Goal: Task Accomplishment & Management: Use online tool/utility

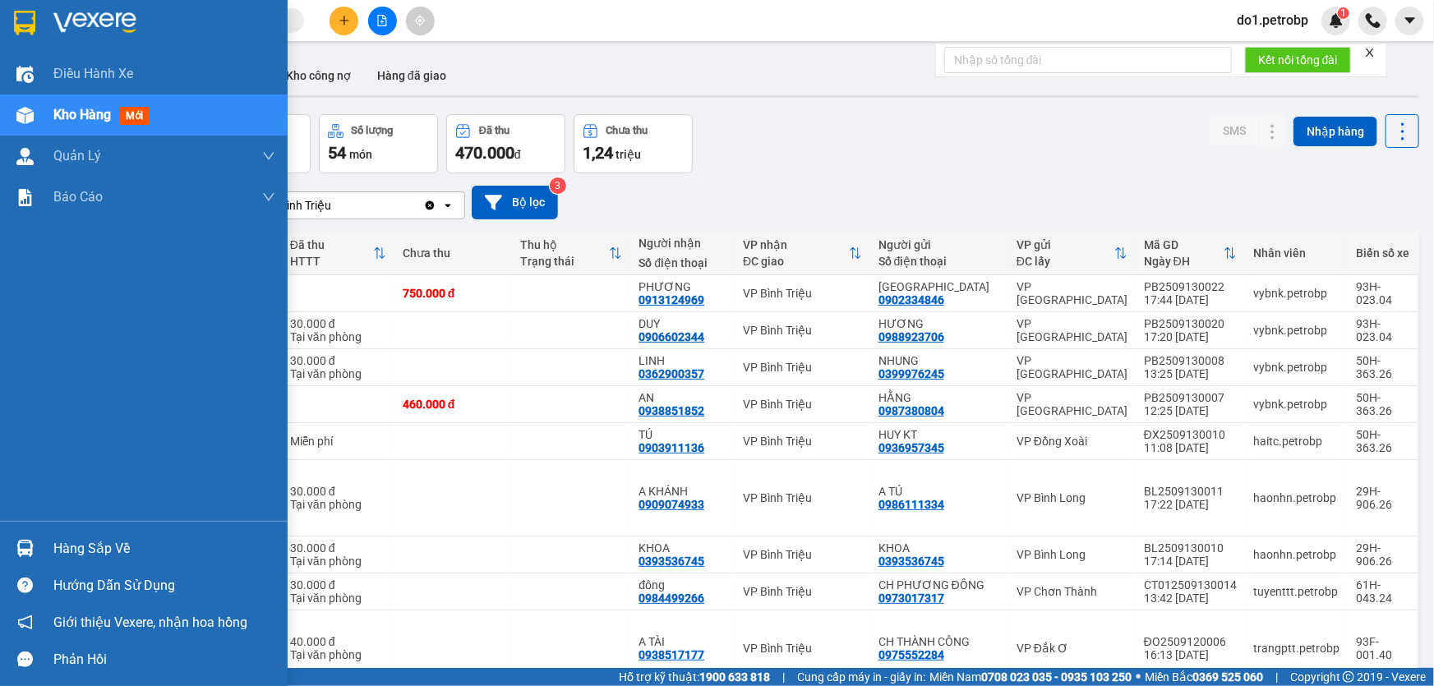
click at [48, 543] on div "Hàng sắp về" at bounding box center [144, 548] width 288 height 37
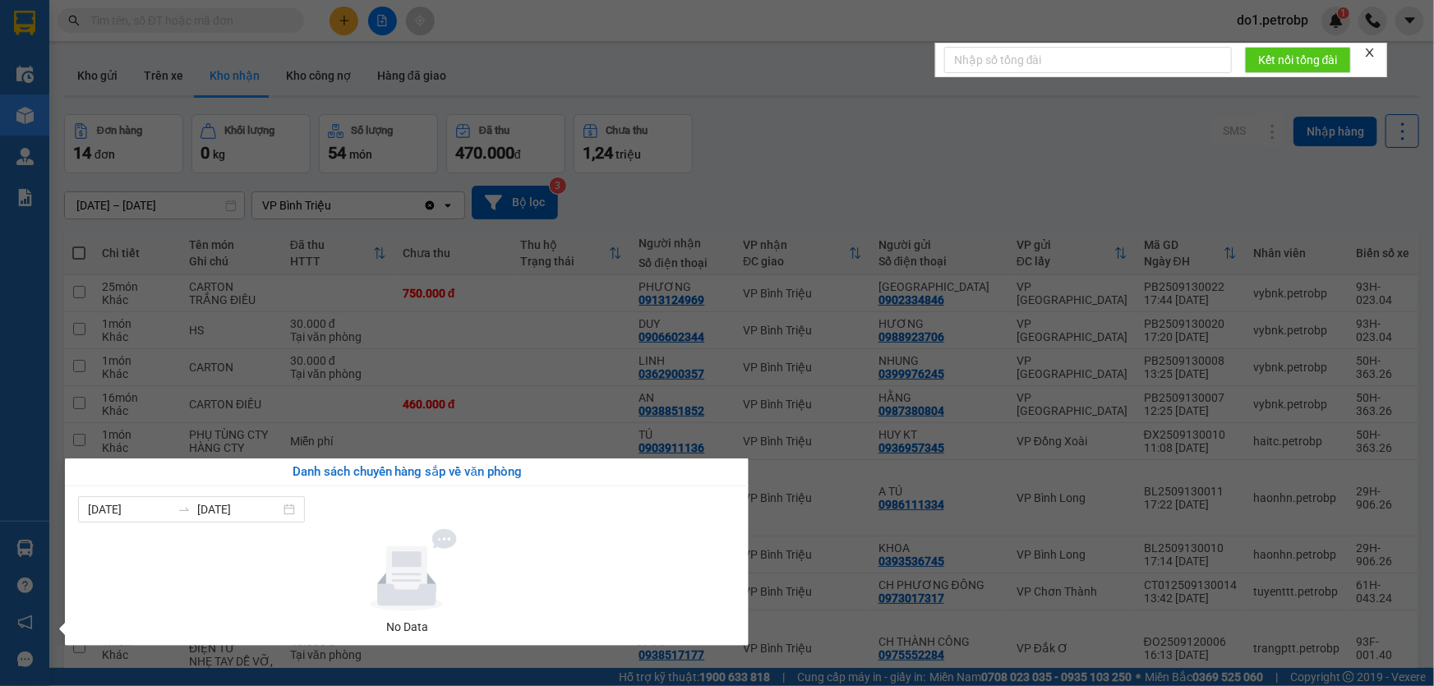
click at [403, 401] on section "Kết quả tìm kiếm ( 0 ) Bộ lọc No Data do1.petrobp 1 Điều hành xe Kho hàng mới Q…" at bounding box center [717, 343] width 1434 height 686
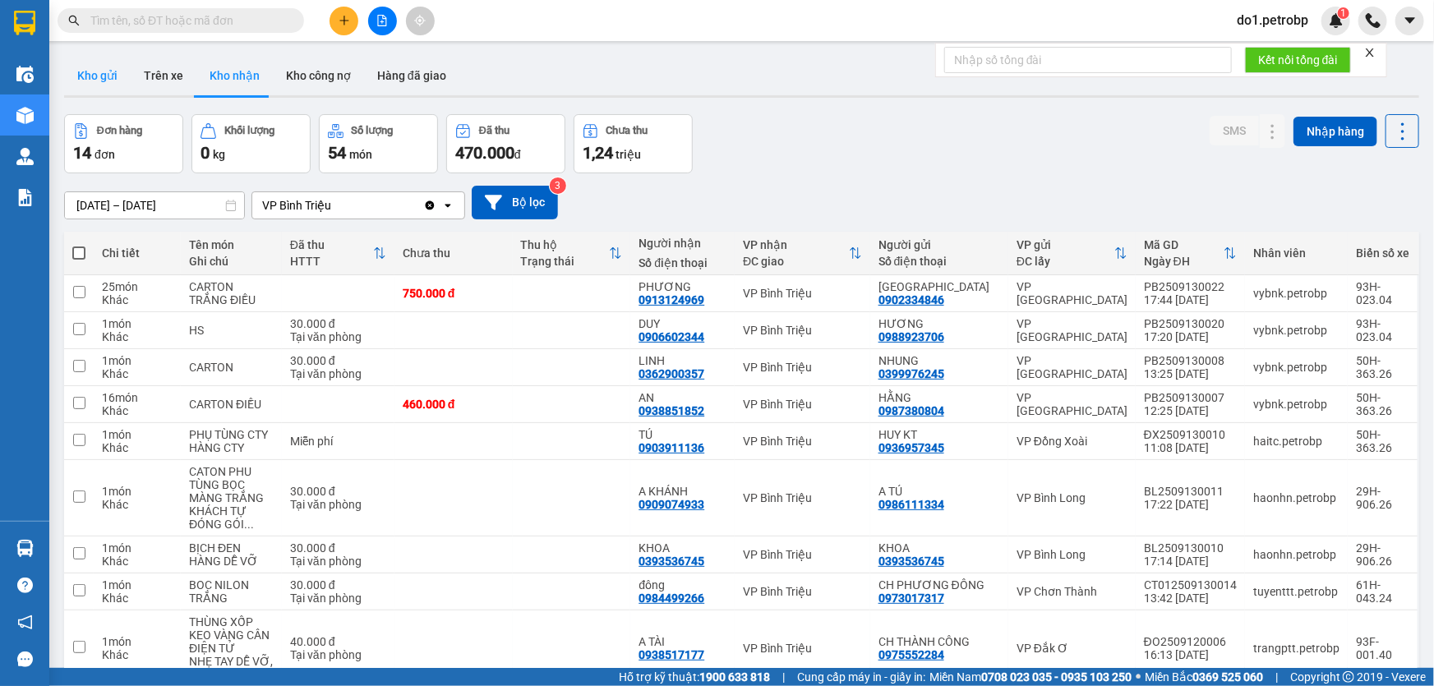
click at [98, 71] on button "Kho gửi" at bounding box center [97, 75] width 67 height 39
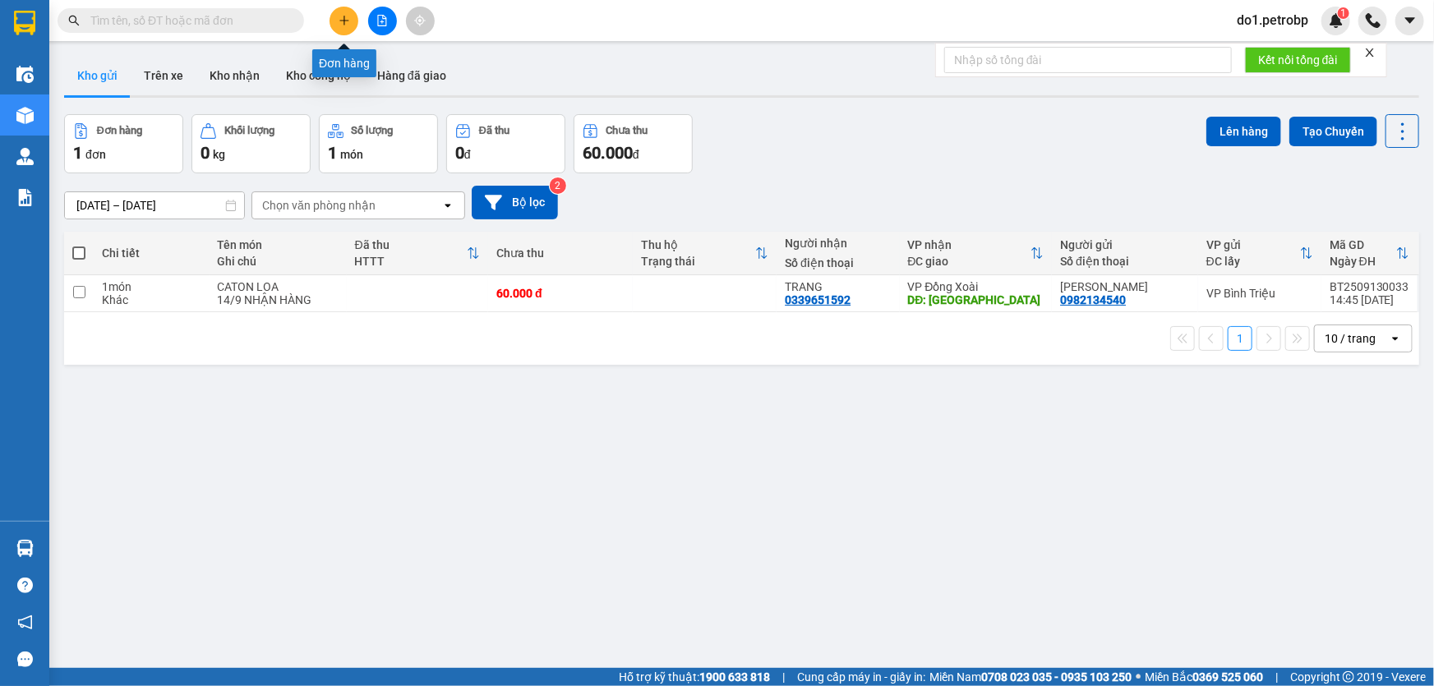
click at [344, 28] on button at bounding box center [344, 21] width 29 height 29
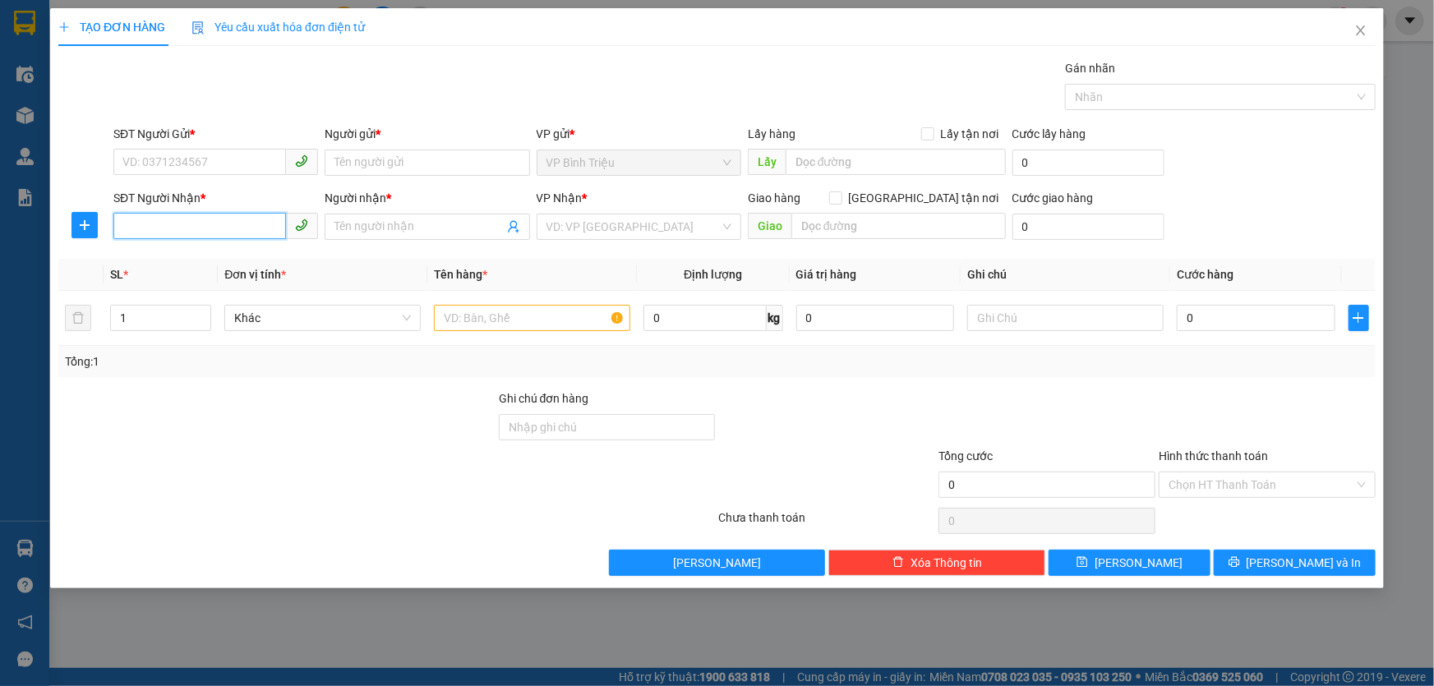
click at [189, 235] on input "SĐT Người Nhận *" at bounding box center [199, 226] width 173 height 26
click at [219, 167] on input "SĐT Người Gửi *" at bounding box center [199, 162] width 173 height 26
click at [1246, 325] on input "0" at bounding box center [1256, 318] width 159 height 26
click at [1318, 491] on input "Hình thức thanh toán" at bounding box center [1262, 485] width 186 height 25
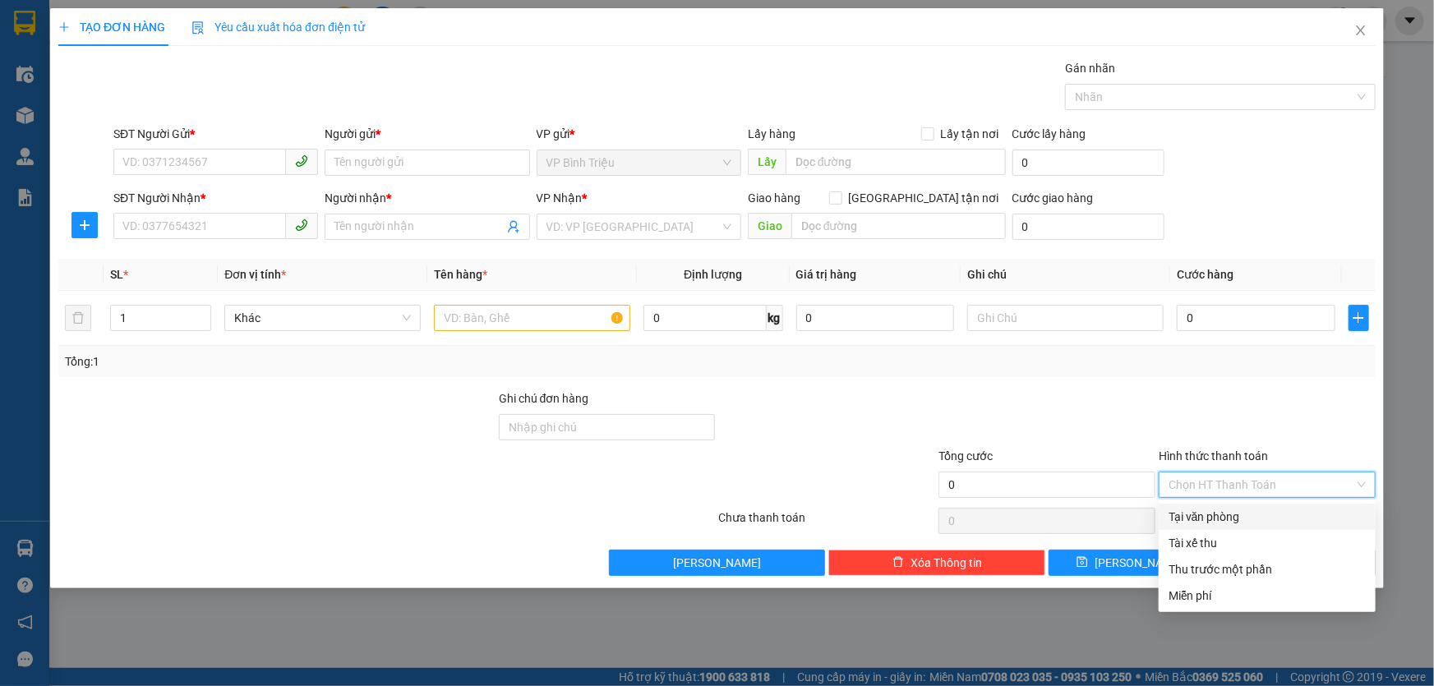
click at [1285, 434] on div at bounding box center [1267, 419] width 220 height 58
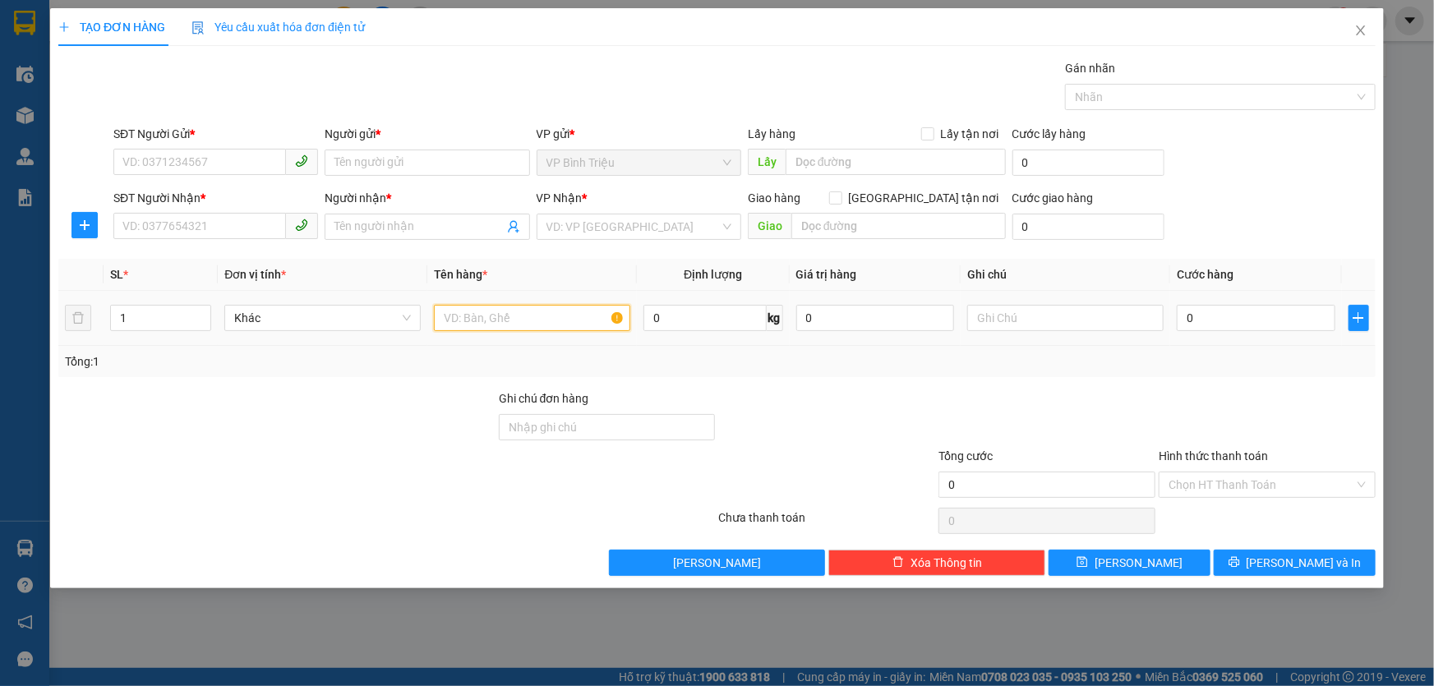
click at [504, 325] on input "text" at bounding box center [532, 318] width 196 height 26
click at [162, 325] on input "1" at bounding box center [160, 318] width 99 height 25
click at [1362, 41] on span "Close" at bounding box center [1361, 31] width 46 height 46
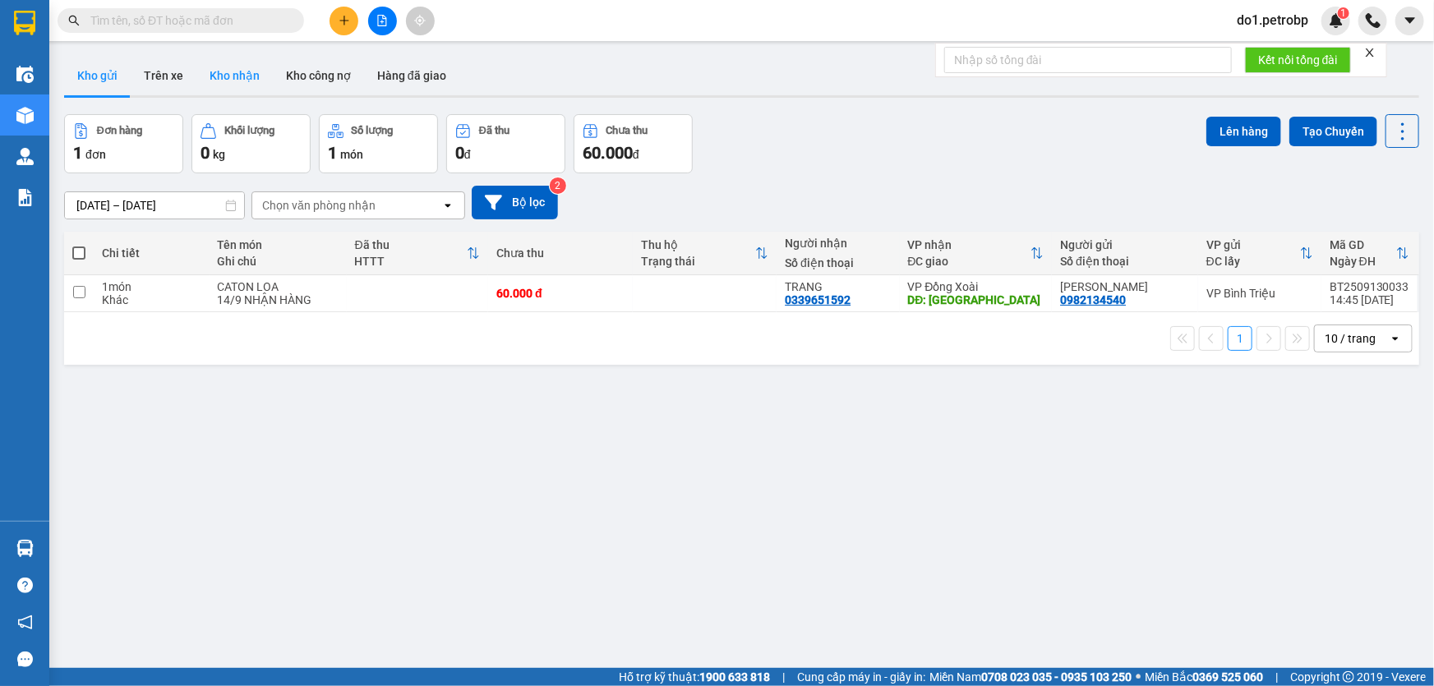
click at [230, 80] on button "Kho nhận" at bounding box center [234, 75] width 76 height 39
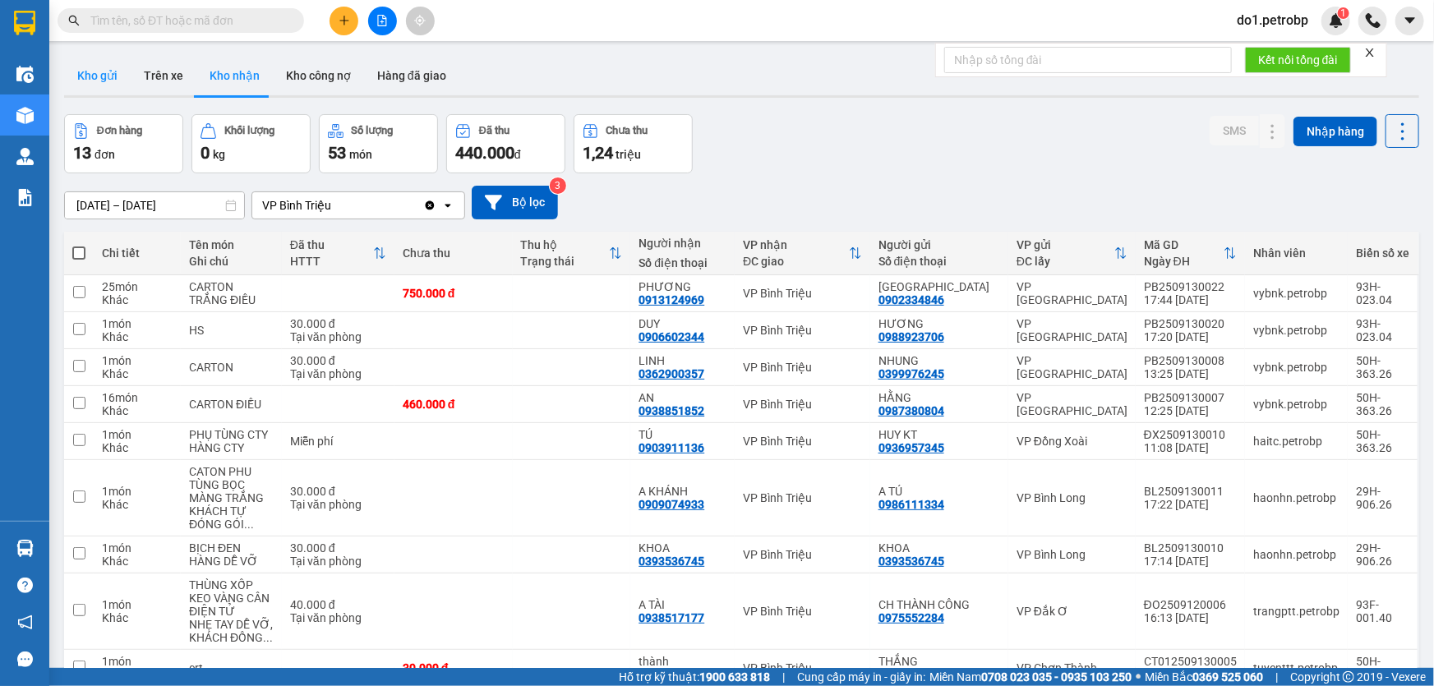
drag, startPoint x: 97, startPoint y: 81, endPoint x: 110, endPoint y: 85, distance: 13.8
click at [98, 82] on button "Kho gửi" at bounding box center [97, 75] width 67 height 39
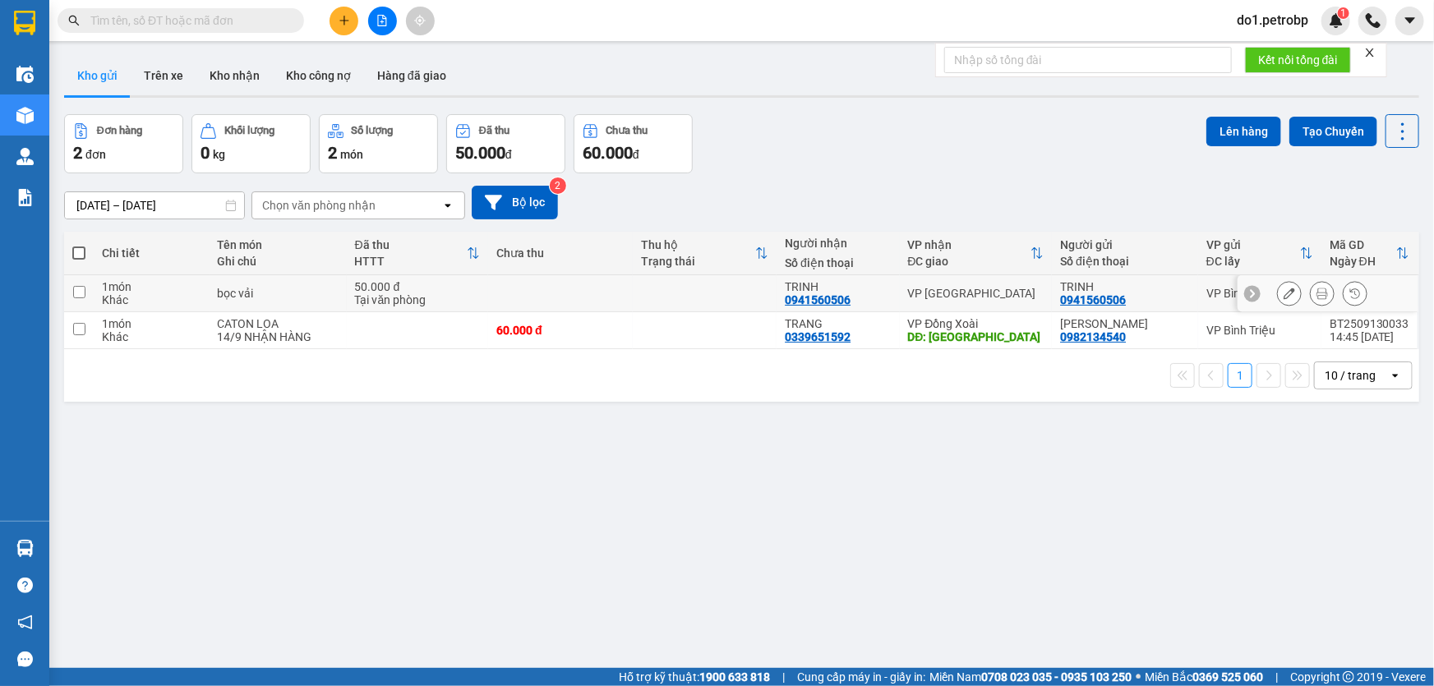
click at [1316, 297] on icon at bounding box center [1322, 294] width 12 height 12
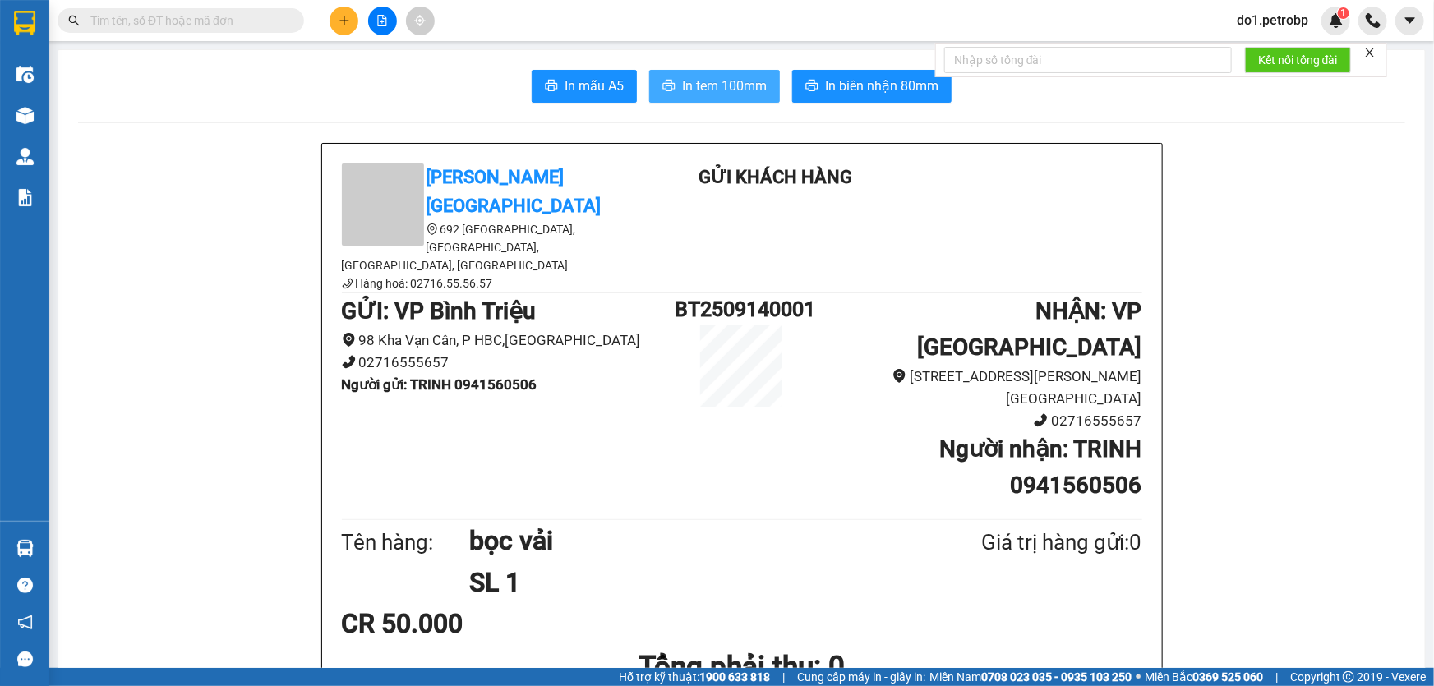
click at [683, 95] on span "In tem 100mm" at bounding box center [724, 86] width 85 height 21
click at [859, 87] on span "In biên nhận 80mm" at bounding box center [881, 86] width 113 height 21
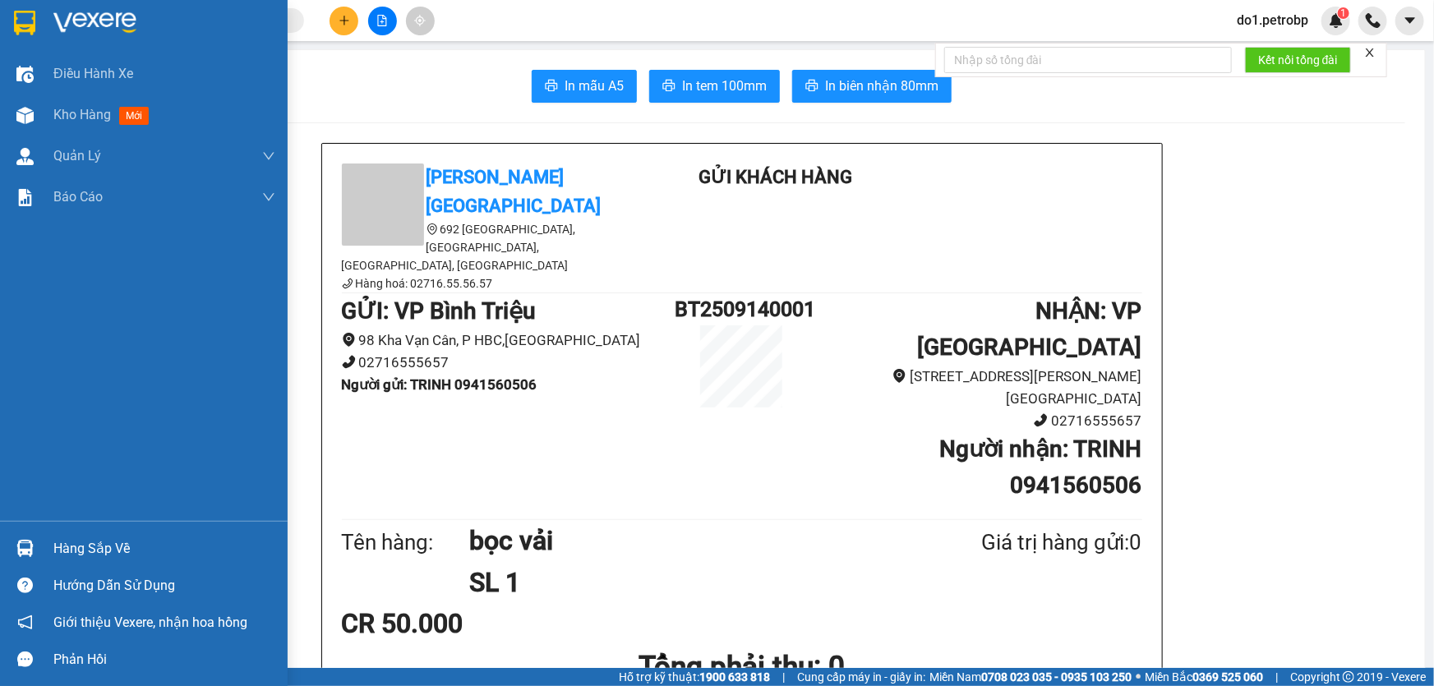
click at [28, 546] on img at bounding box center [24, 548] width 17 height 17
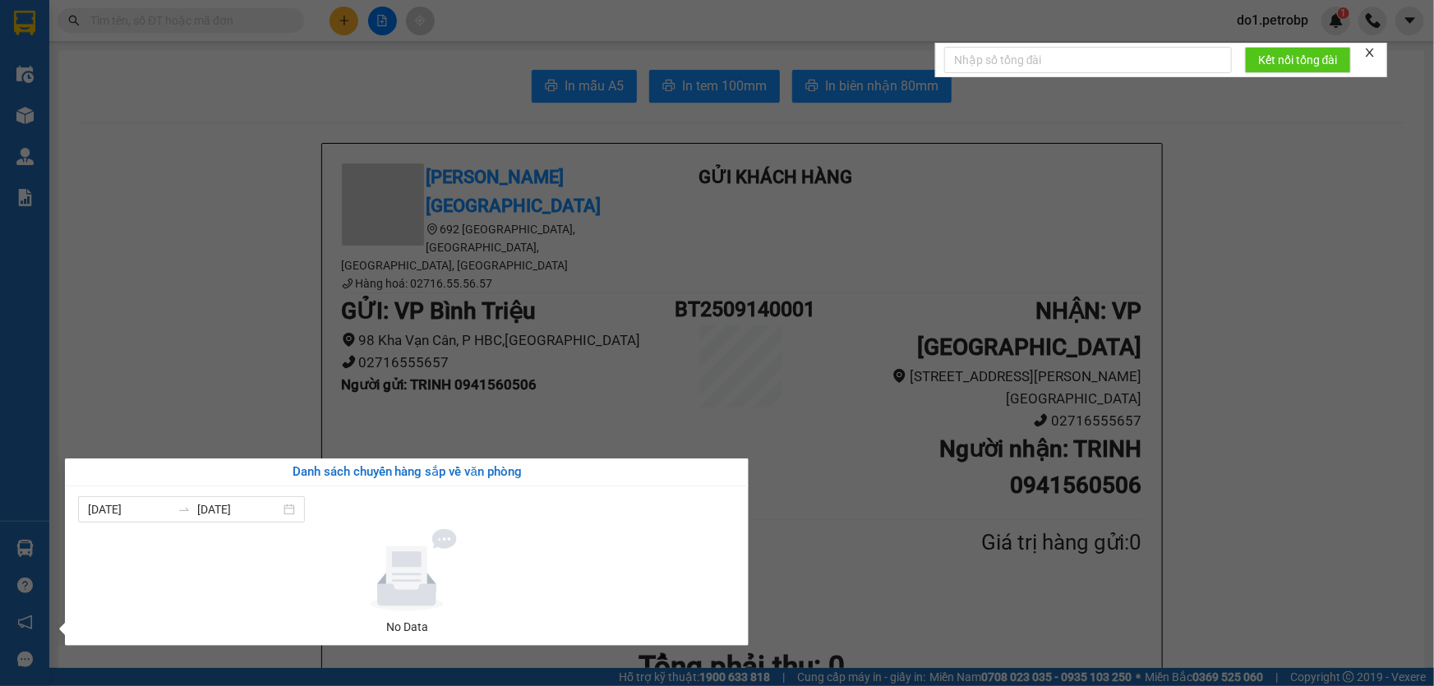
click at [258, 402] on section "Kết quả tìm kiếm ( 0 ) Bộ lọc No Data do1.petrobp 1 Điều hành xe Kho hàng mới Q…" at bounding box center [717, 343] width 1434 height 686
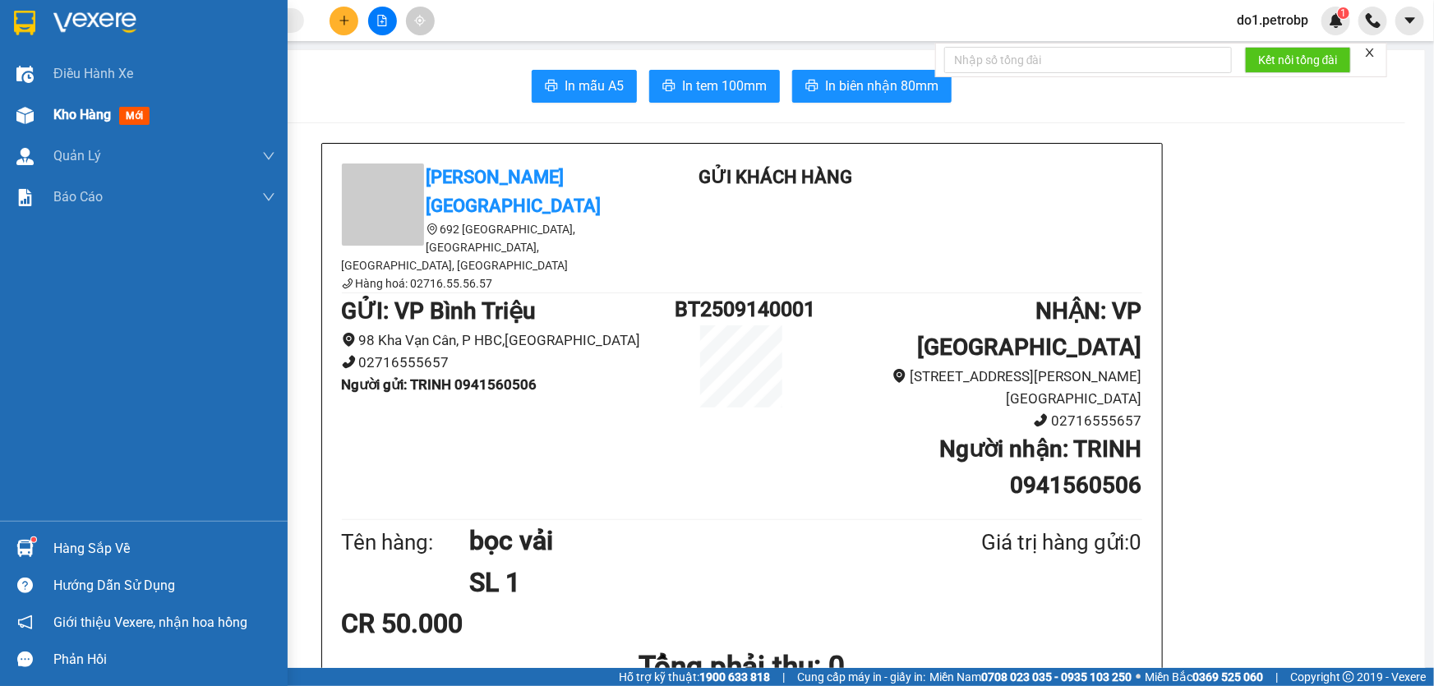
click at [65, 113] on span "Kho hàng" at bounding box center [82, 115] width 58 height 16
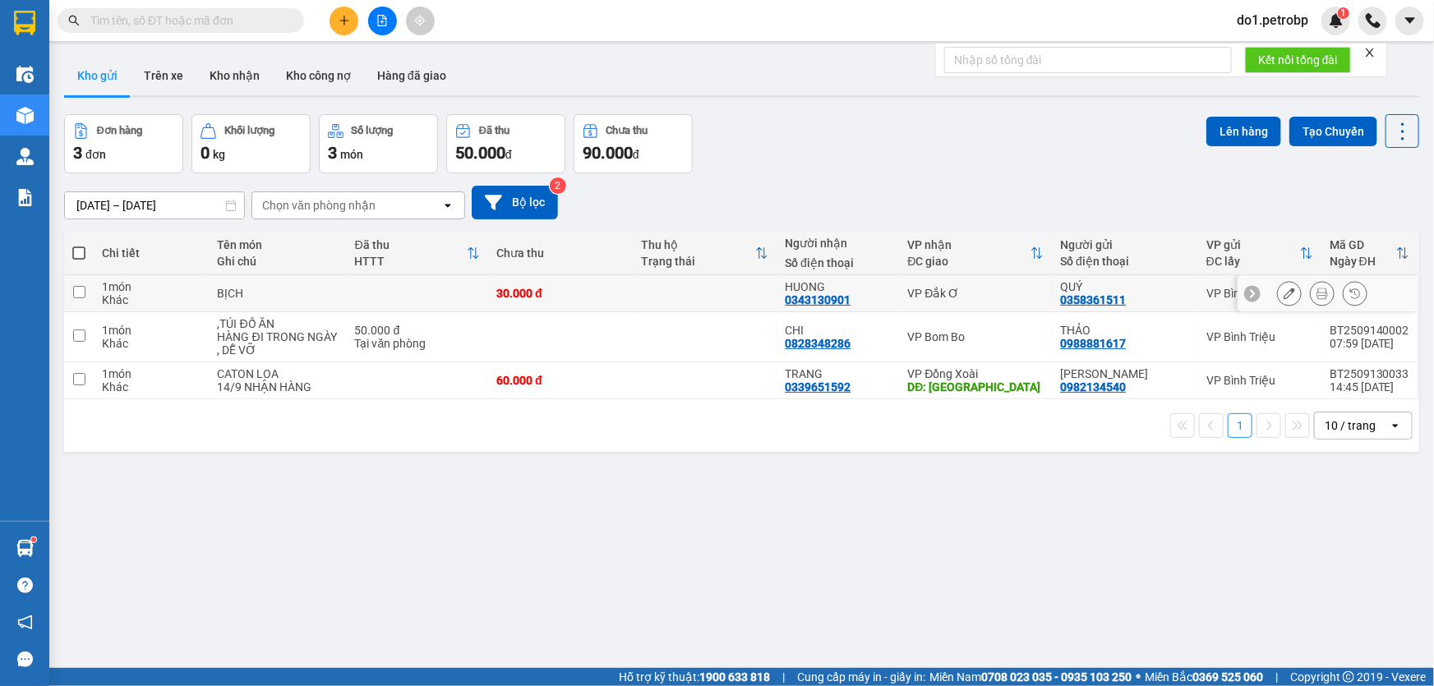
click at [78, 292] on input "checkbox" at bounding box center [79, 292] width 12 height 12
checkbox input "true"
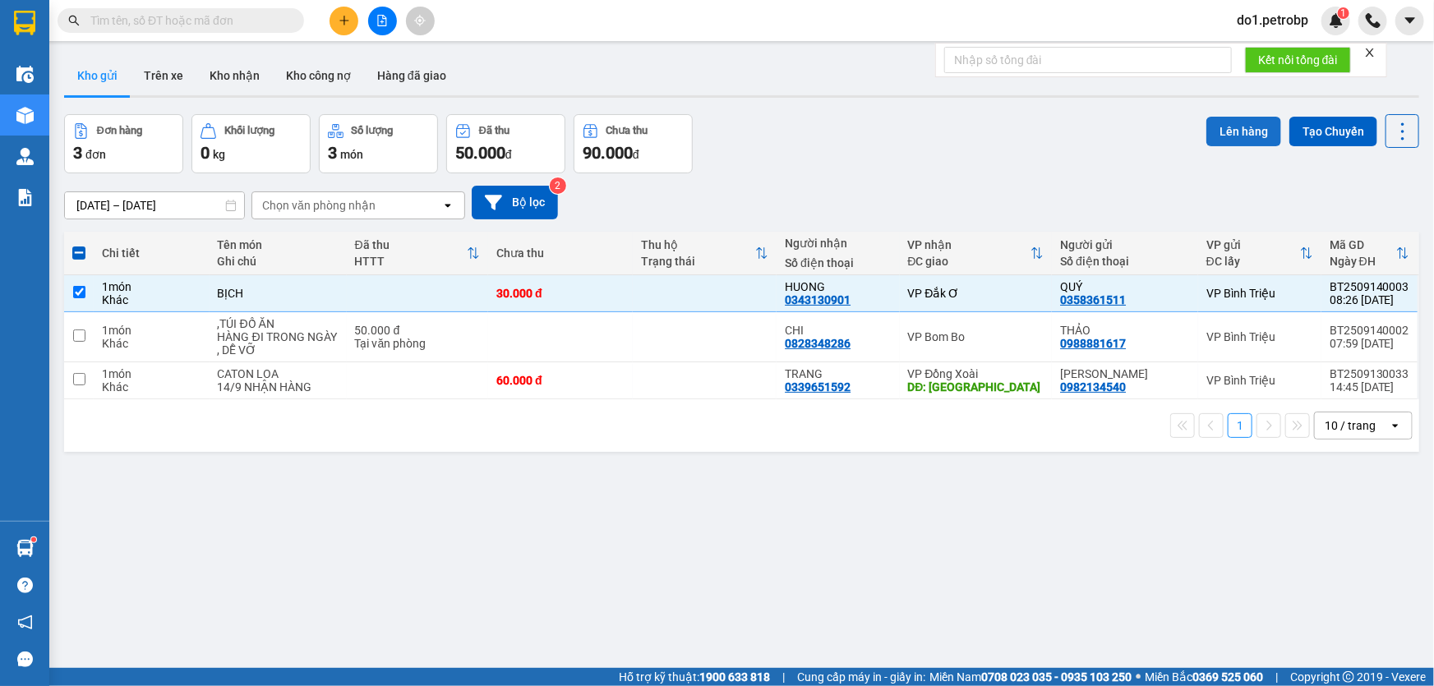
click at [1220, 128] on button "Lên hàng" at bounding box center [1243, 132] width 75 height 30
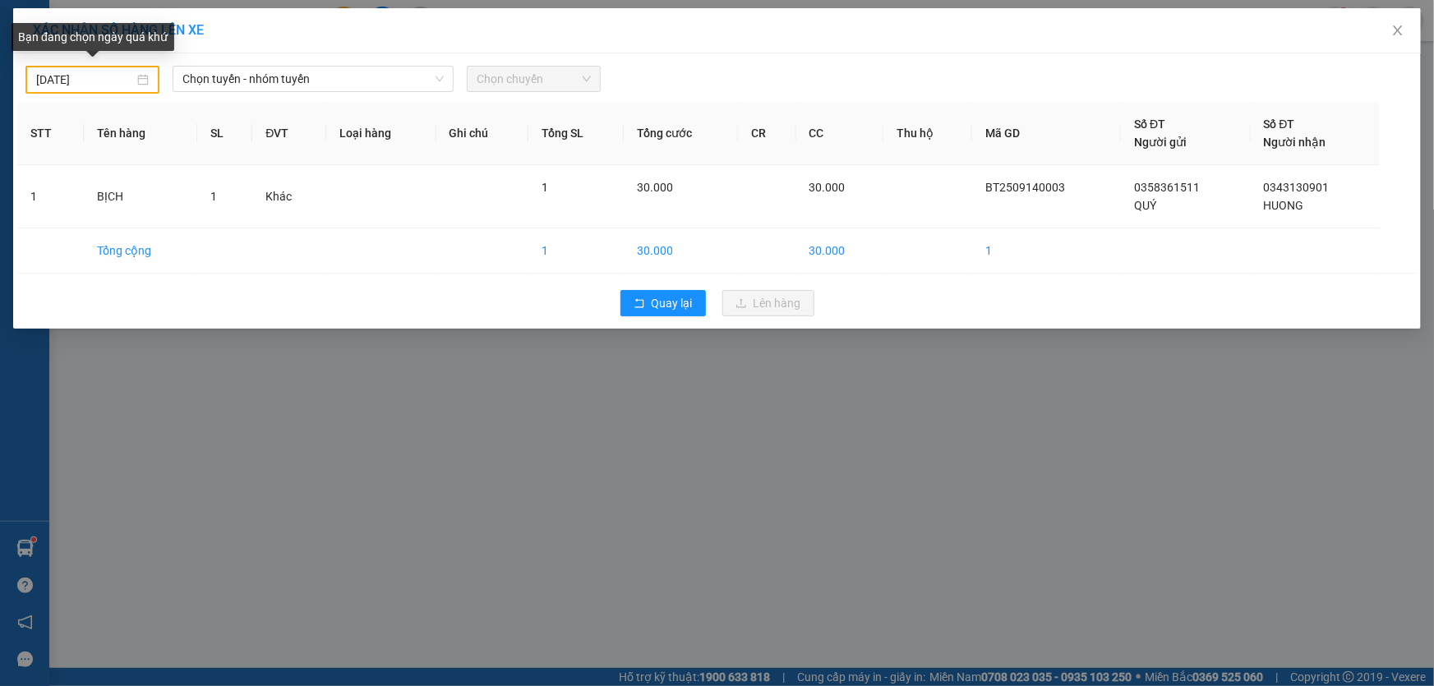
click at [145, 79] on div "[DATE]" at bounding box center [92, 80] width 113 height 18
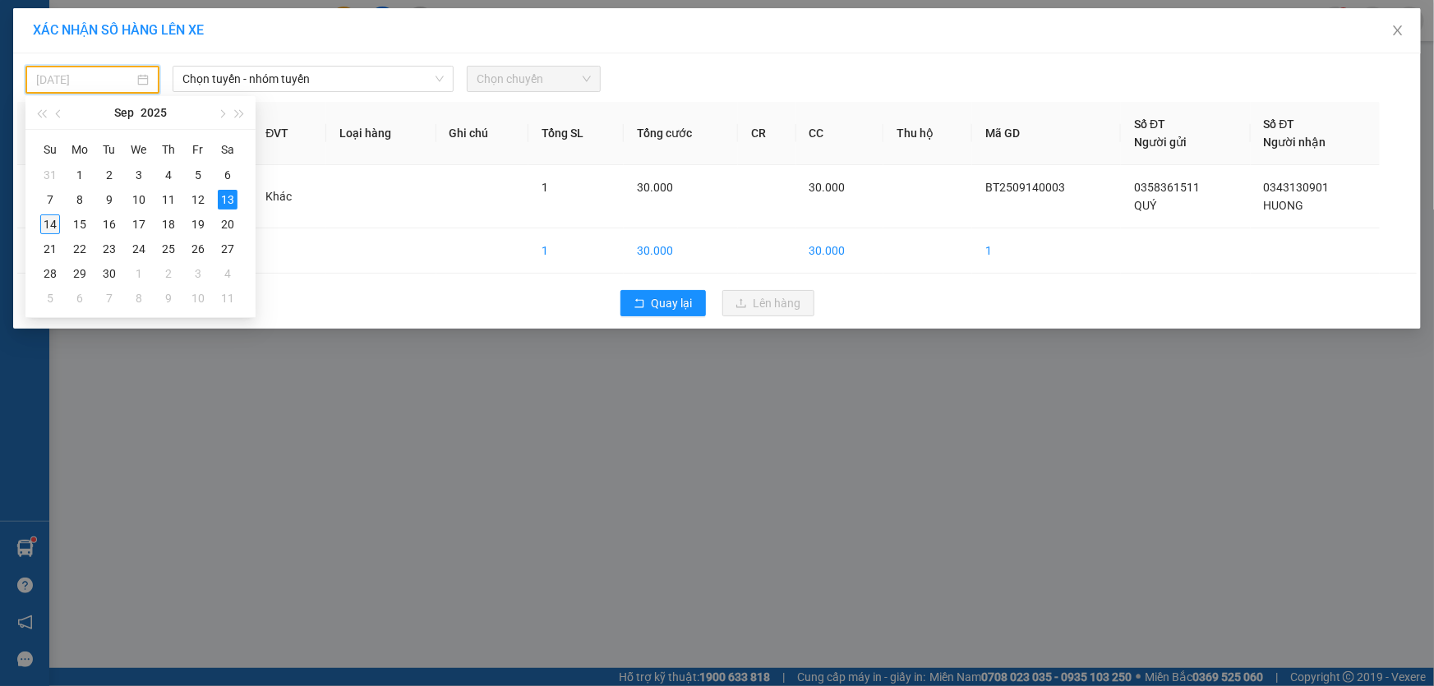
click at [54, 227] on div "14" at bounding box center [50, 224] width 20 height 20
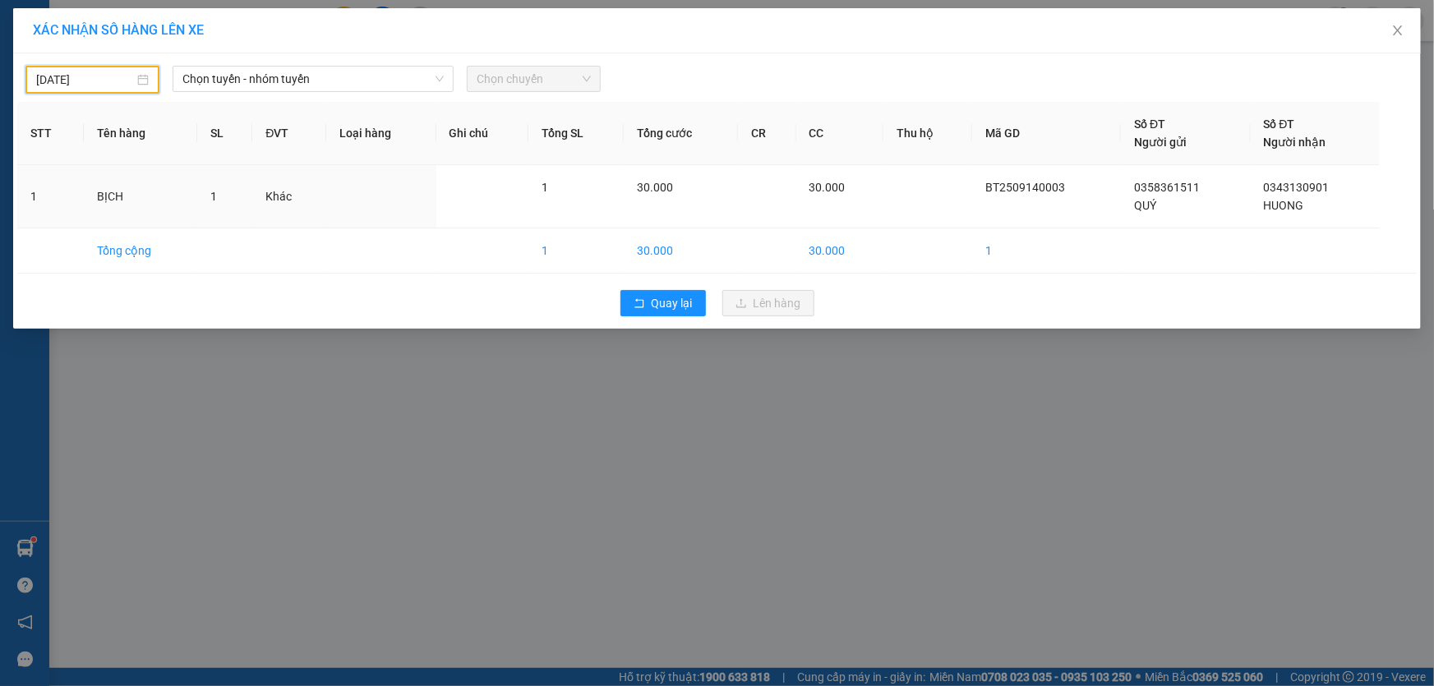
type input "[DATE]"
click at [291, 82] on span "Chọn tuyến - nhóm tuyến" at bounding box center [312, 79] width 261 height 25
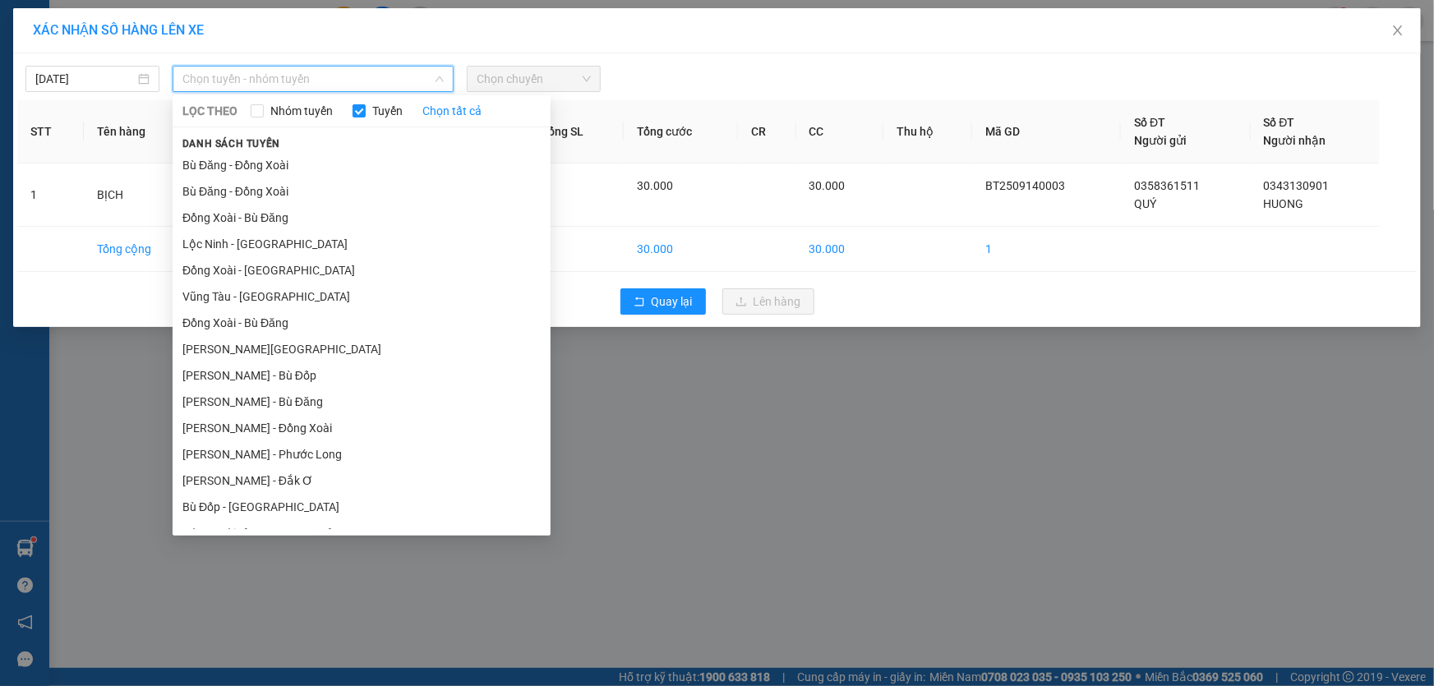
click at [302, 487] on li "[PERSON_NAME] - Đắk Ơ" at bounding box center [362, 481] width 378 height 26
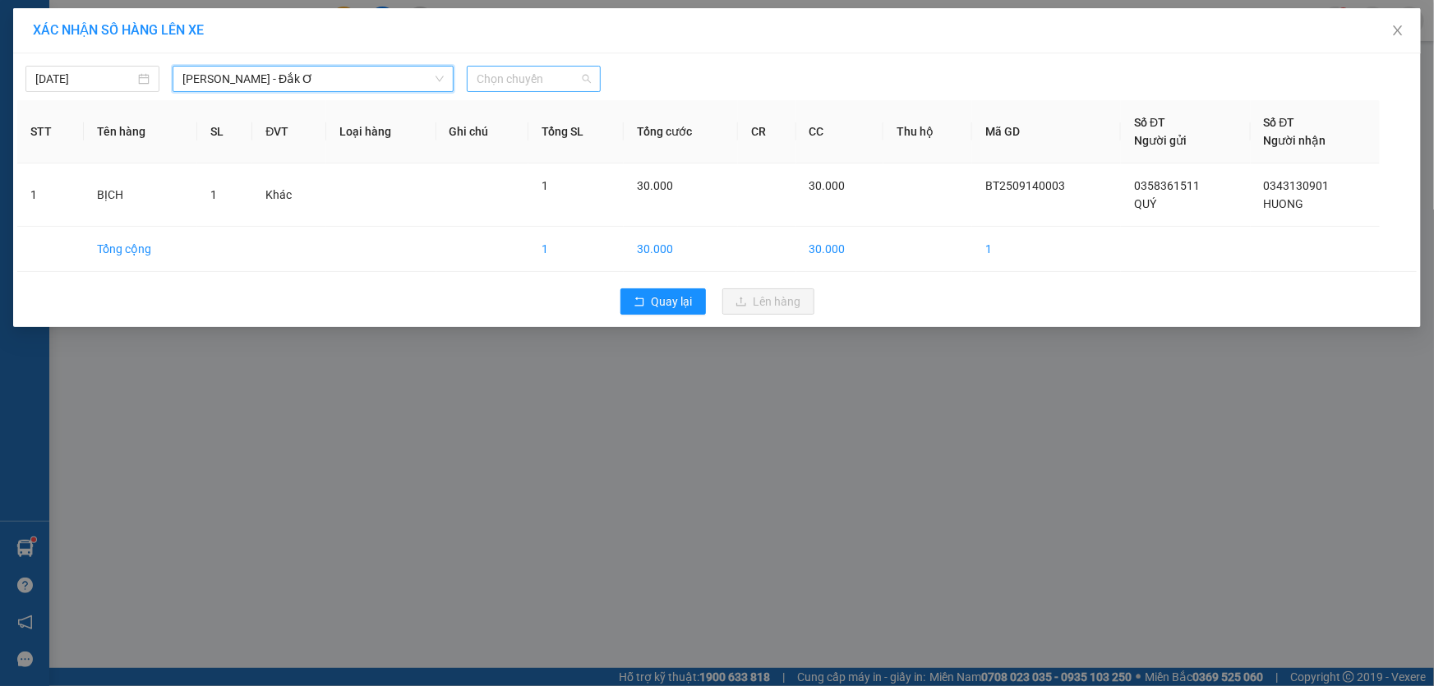
click at [514, 71] on span "Chọn chuyến" at bounding box center [534, 79] width 114 height 25
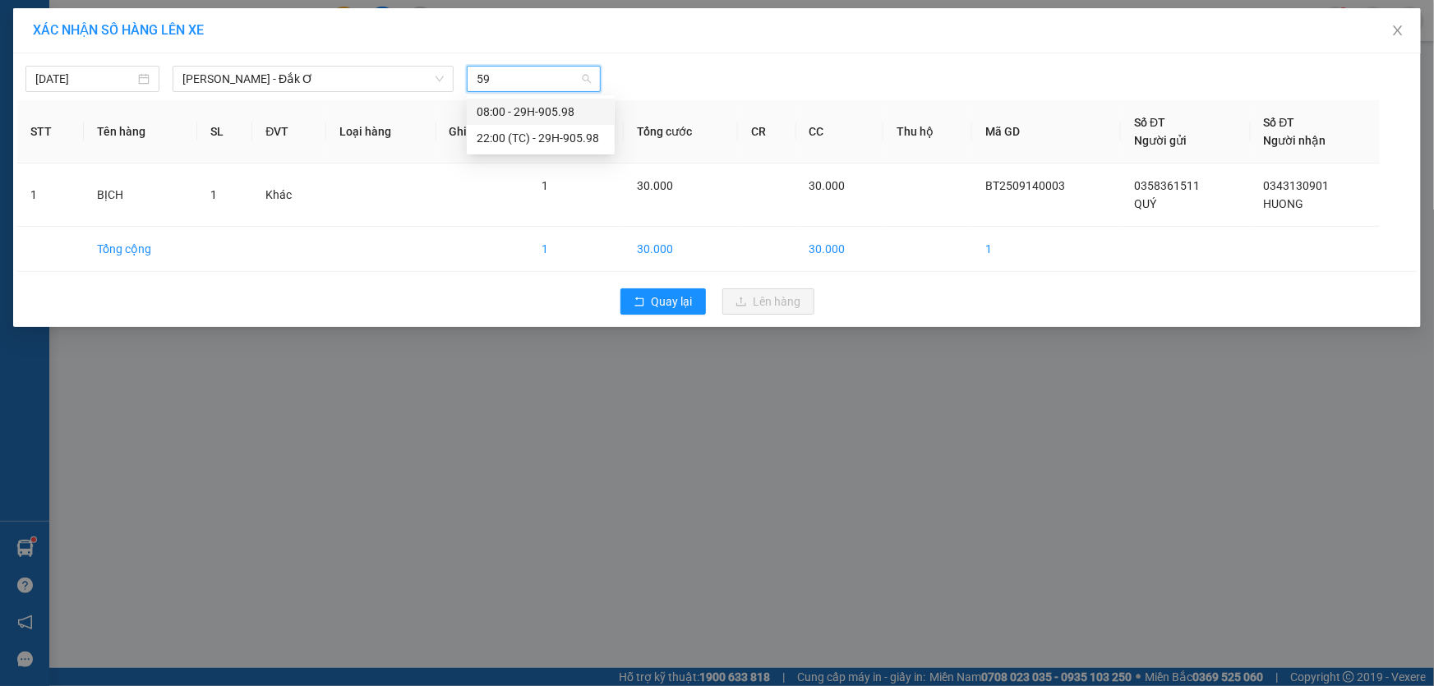
type input "598"
drag, startPoint x: 537, startPoint y: 113, endPoint x: 537, endPoint y: 101, distance: 12.4
click at [537, 113] on div "08:00 - 29H-905.98" at bounding box center [541, 112] width 128 height 18
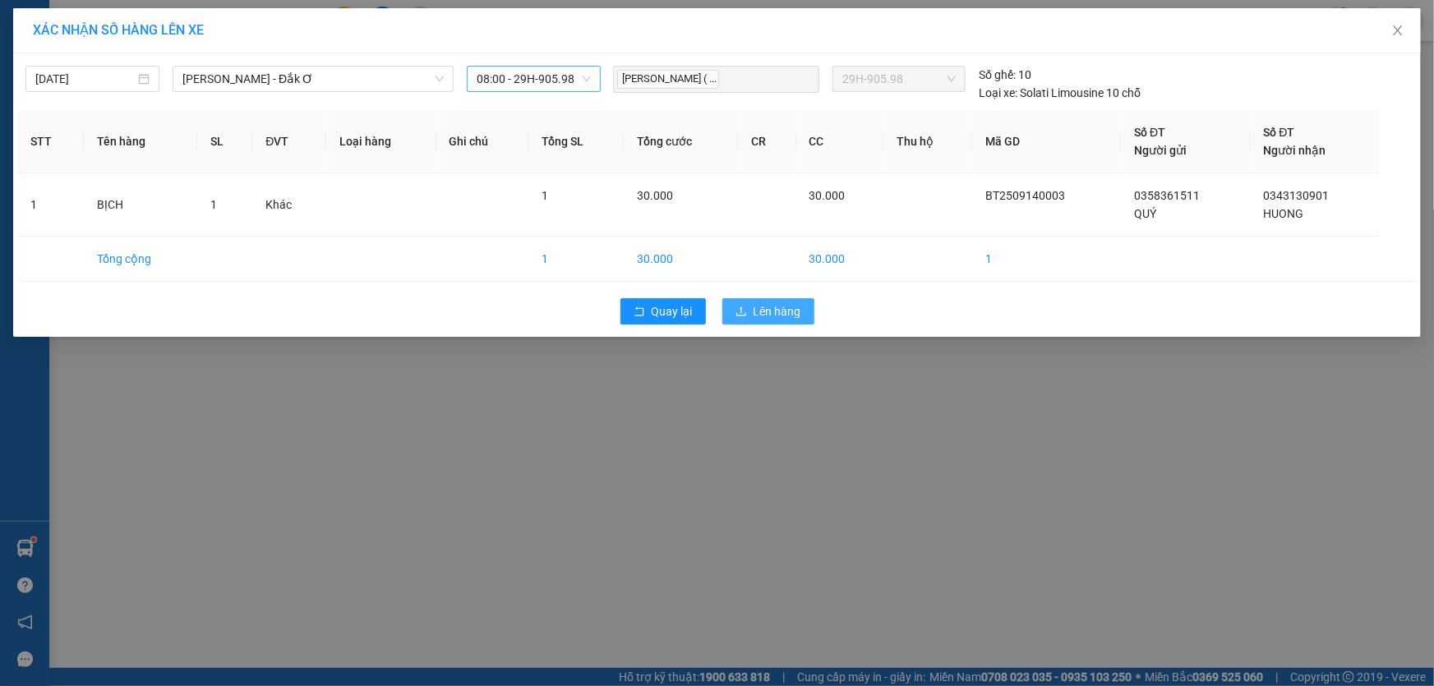
click at [782, 298] on button "Lên hàng" at bounding box center [768, 311] width 92 height 26
